Goal: Find specific page/section: Find specific page/section

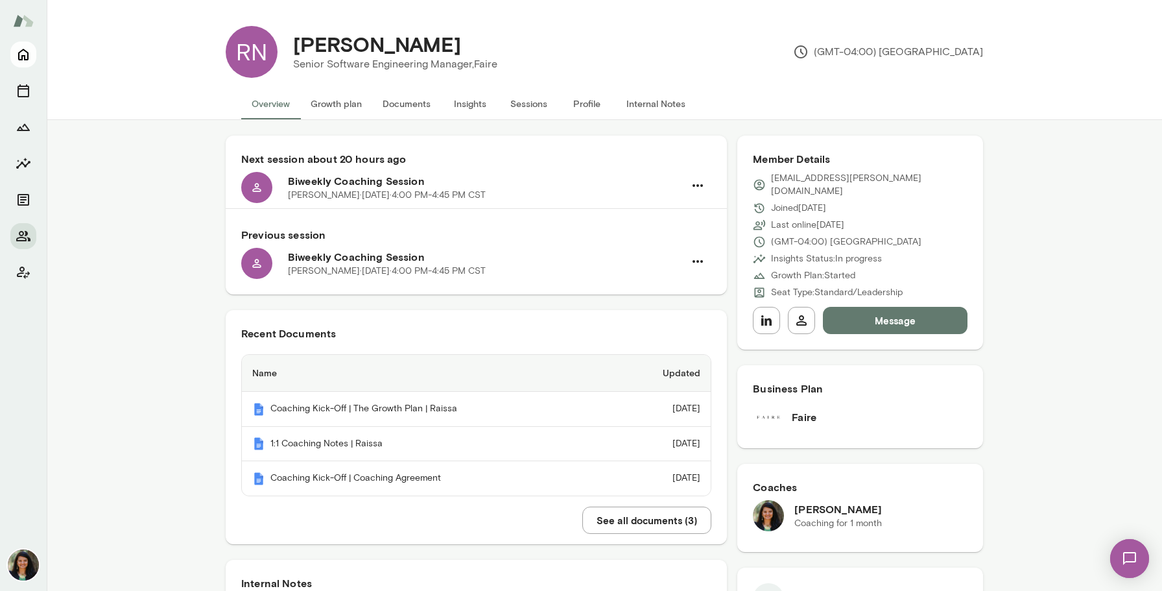
click at [19, 60] on icon "Home" at bounding box center [24, 55] width 16 height 16
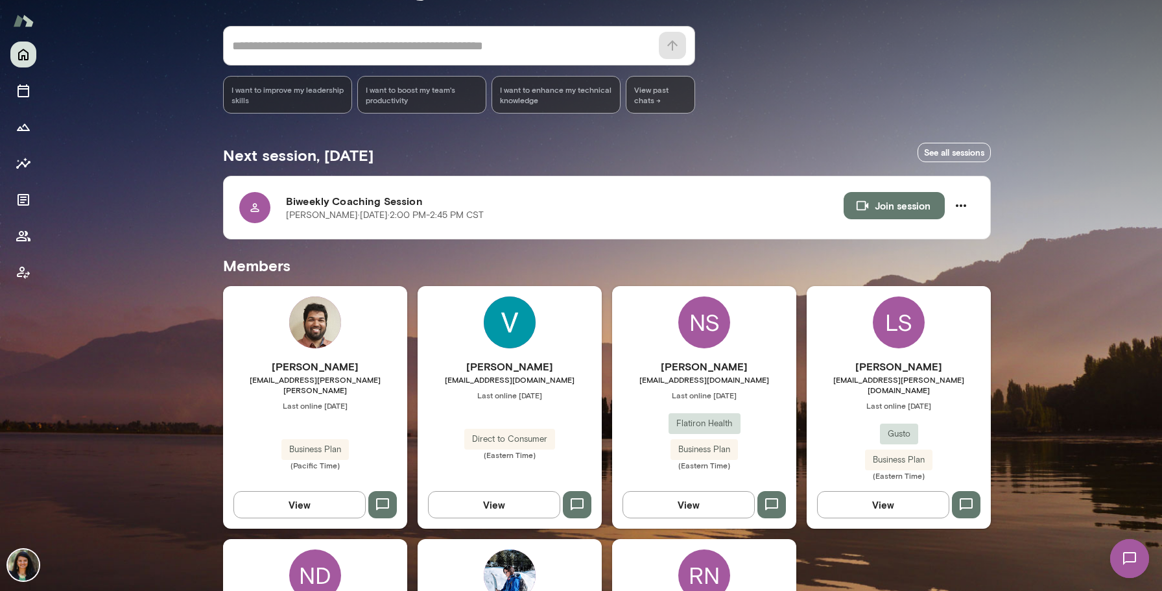
scroll to position [294, 0]
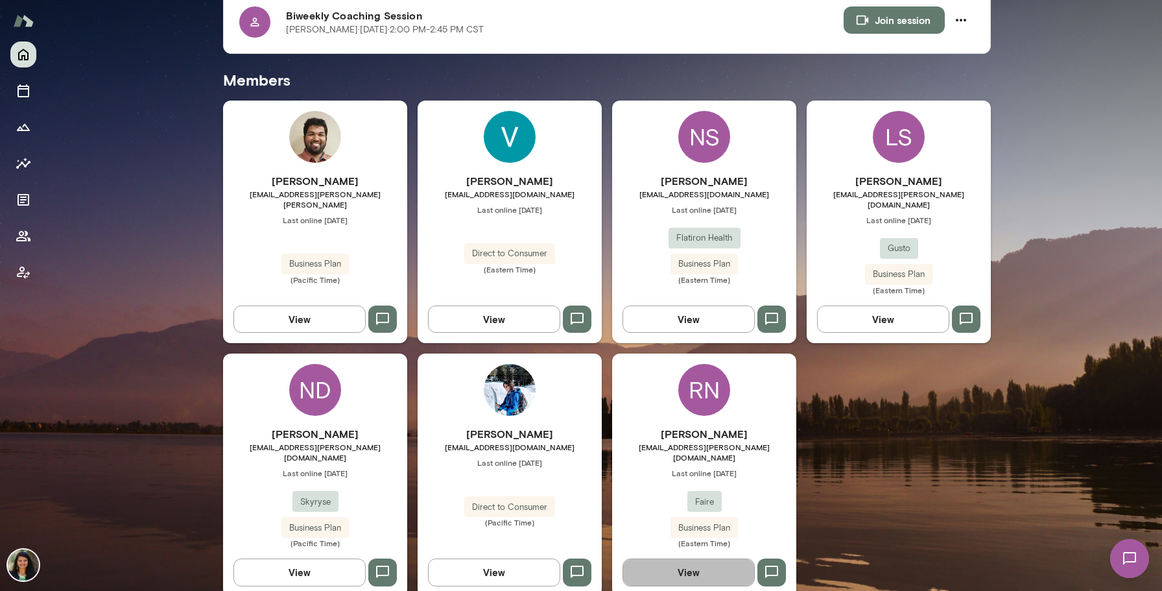
click at [702, 558] on button "View" at bounding box center [689, 571] width 132 height 27
click at [327, 558] on button "View" at bounding box center [299, 571] width 132 height 27
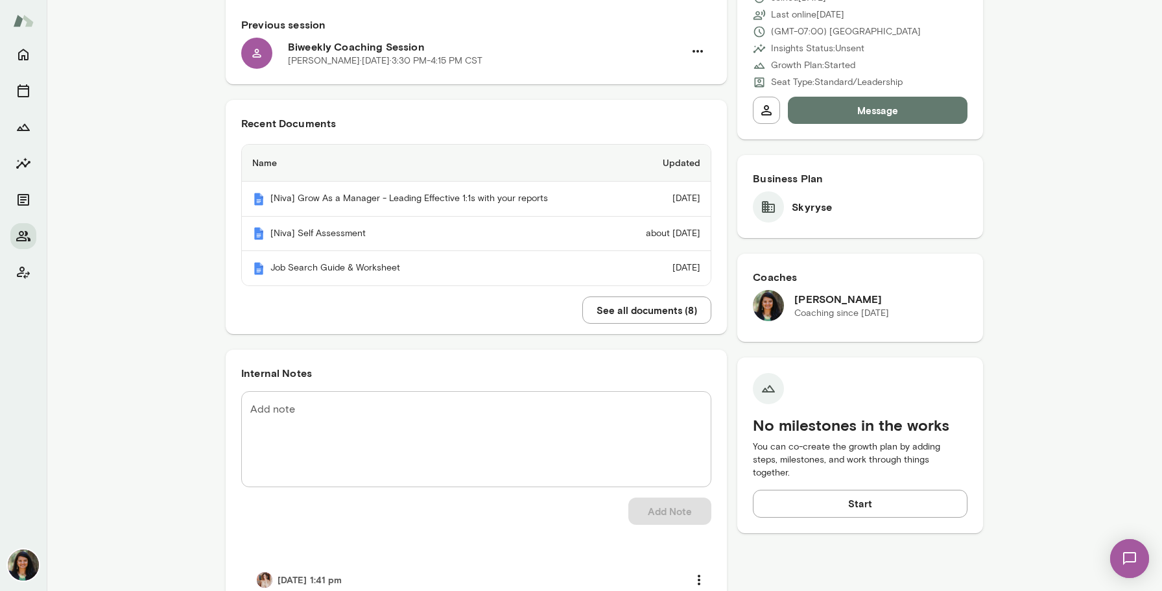
scroll to position [196, 0]
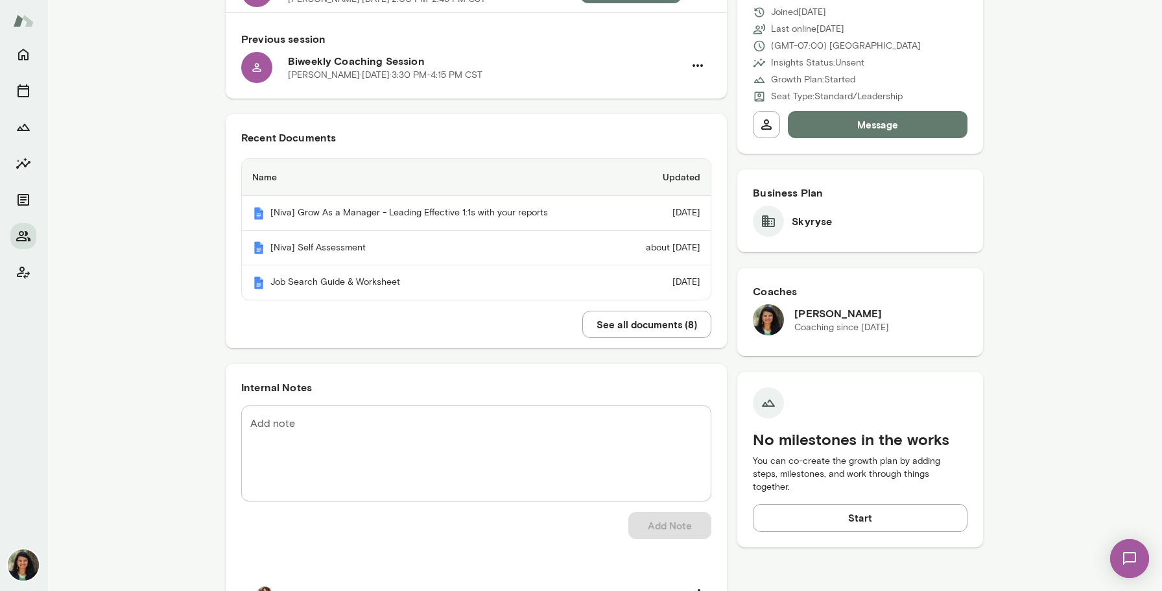
click at [658, 331] on button "See all documents ( 8 )" at bounding box center [646, 324] width 129 height 27
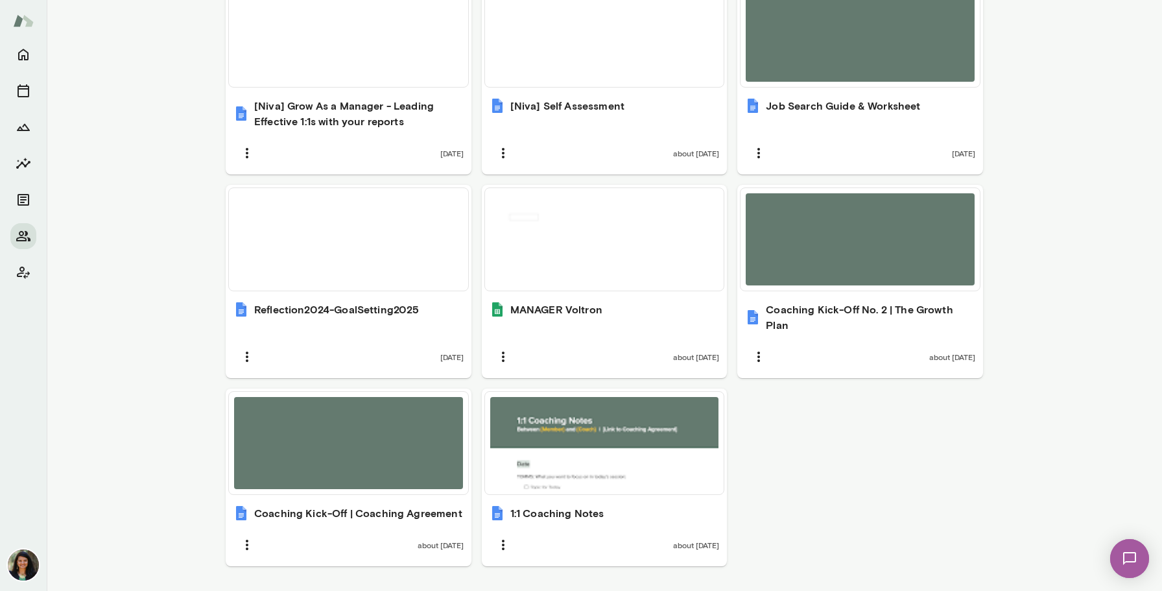
scroll to position [557, 0]
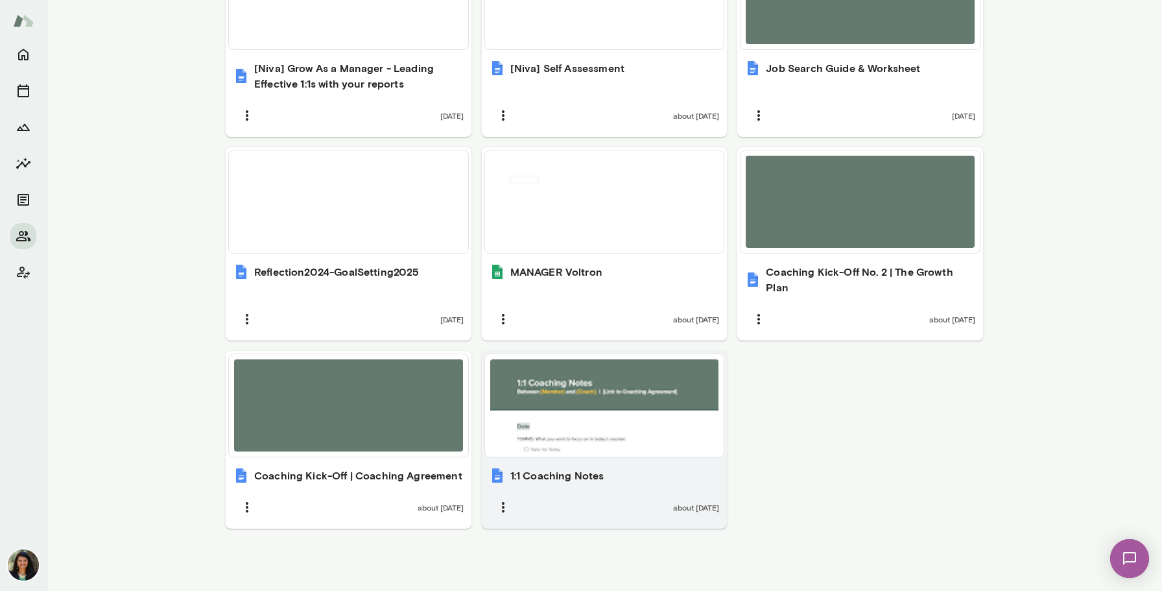
click at [596, 482] on h6 "1:1 Coaching Notes" at bounding box center [557, 476] width 94 height 16
